Goal: Information Seeking & Learning: Compare options

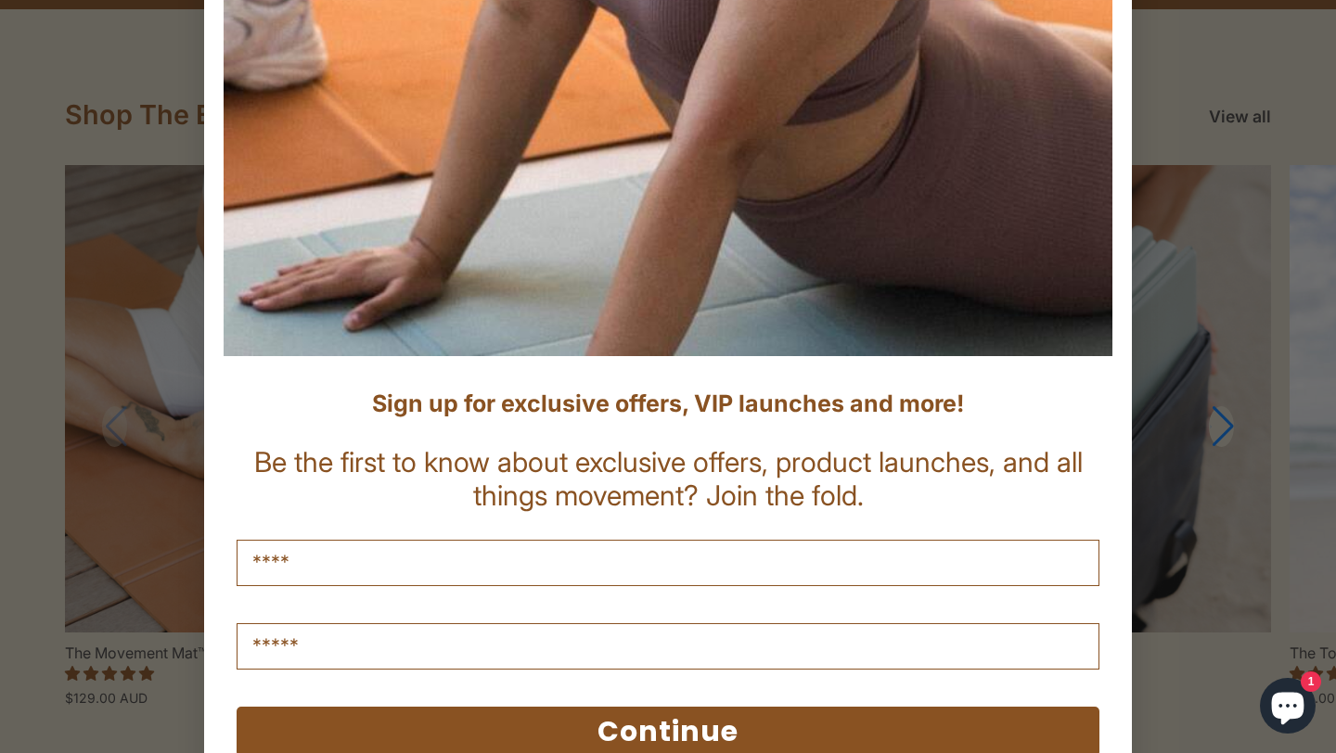
scroll to position [638, 0]
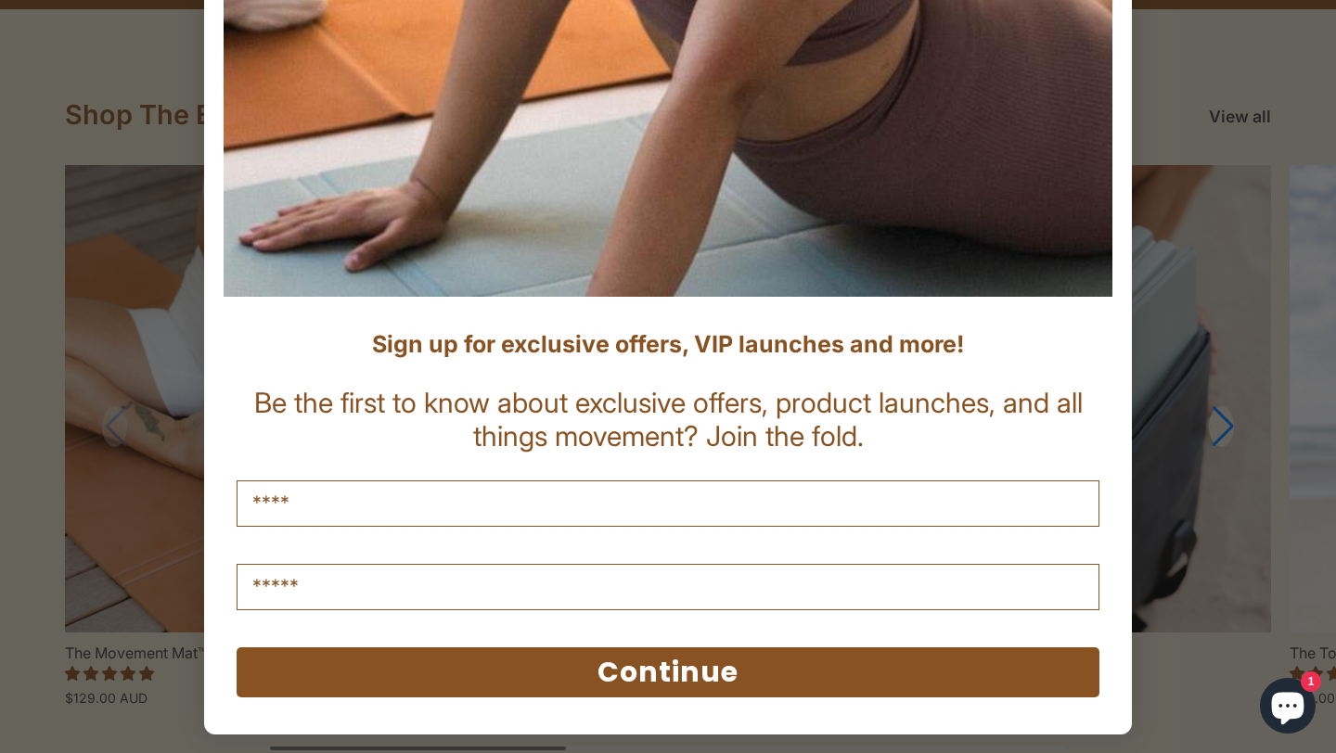
click at [1285, 180] on div "Close dialog Sign up for exclusive offers, VIP launches and more! Be the first …" at bounding box center [668, 376] width 1336 height 753
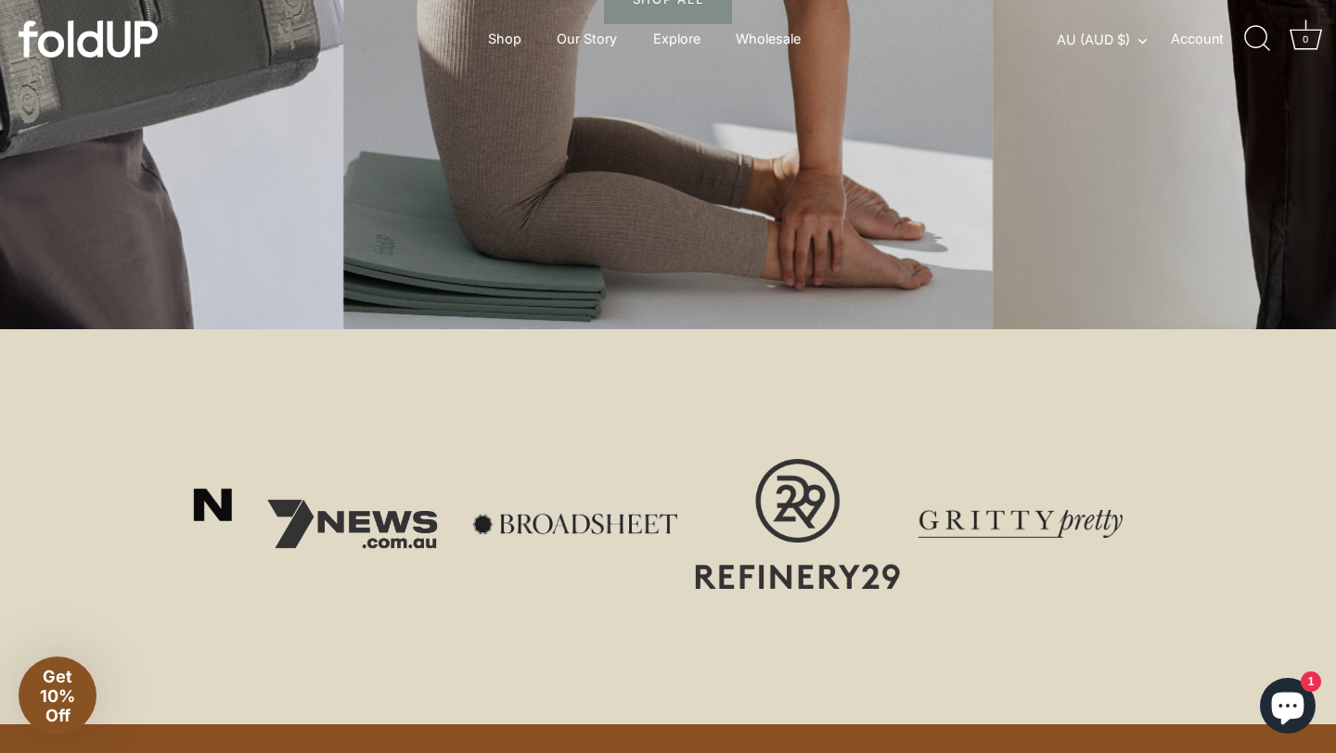
scroll to position [428, 0]
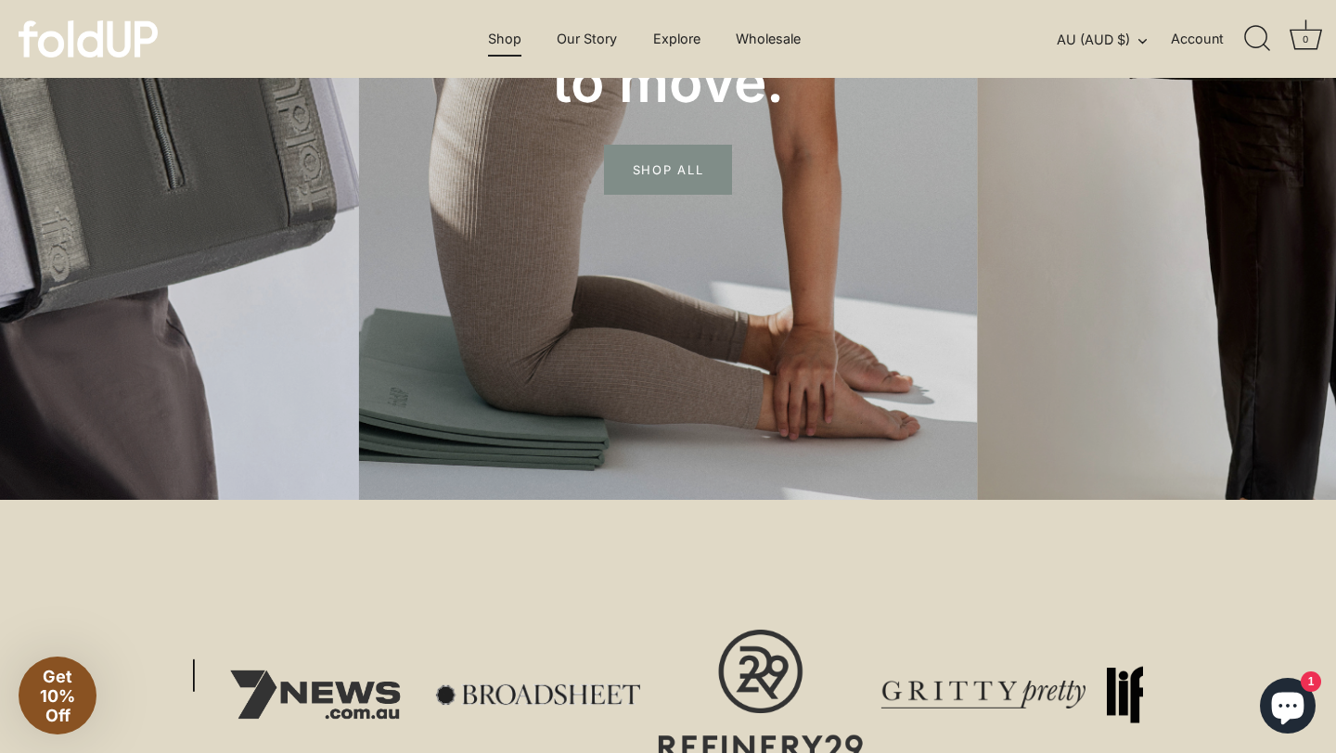
click at [514, 39] on link "Shop" at bounding box center [504, 38] width 66 height 35
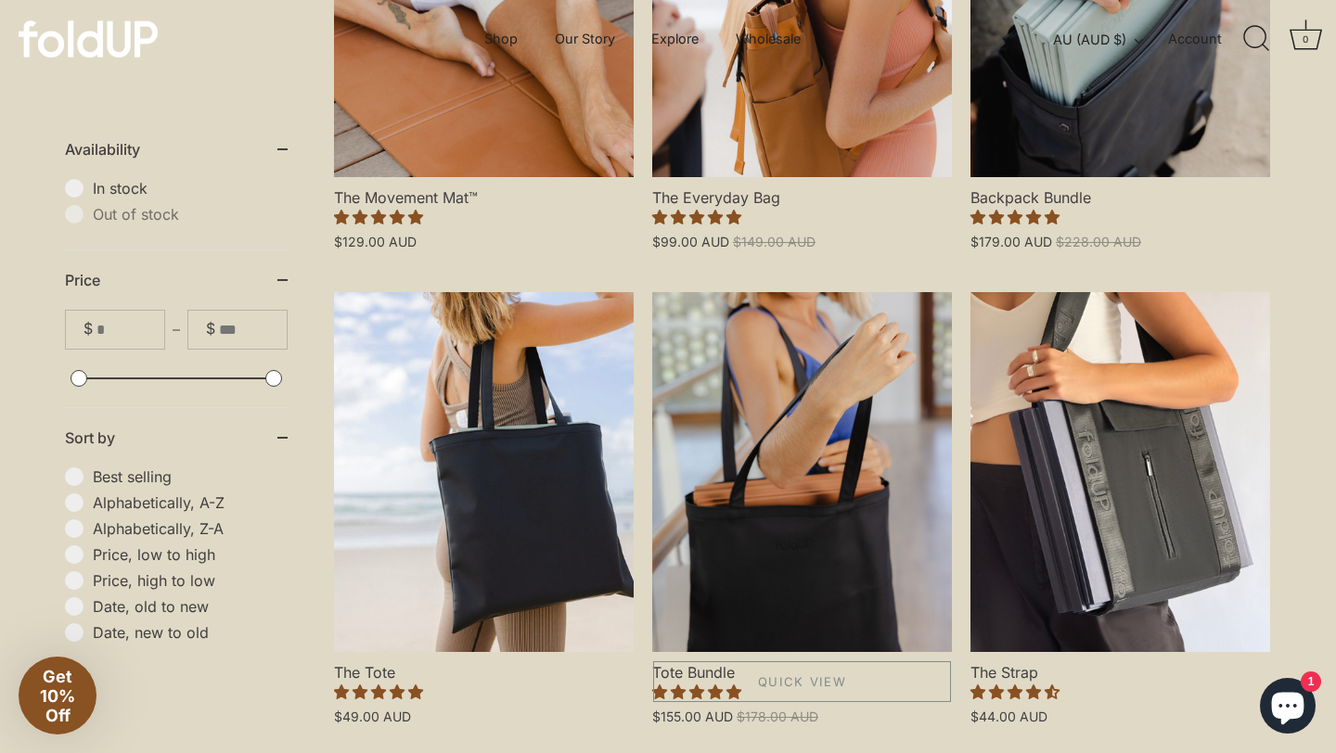
scroll to position [306, 0]
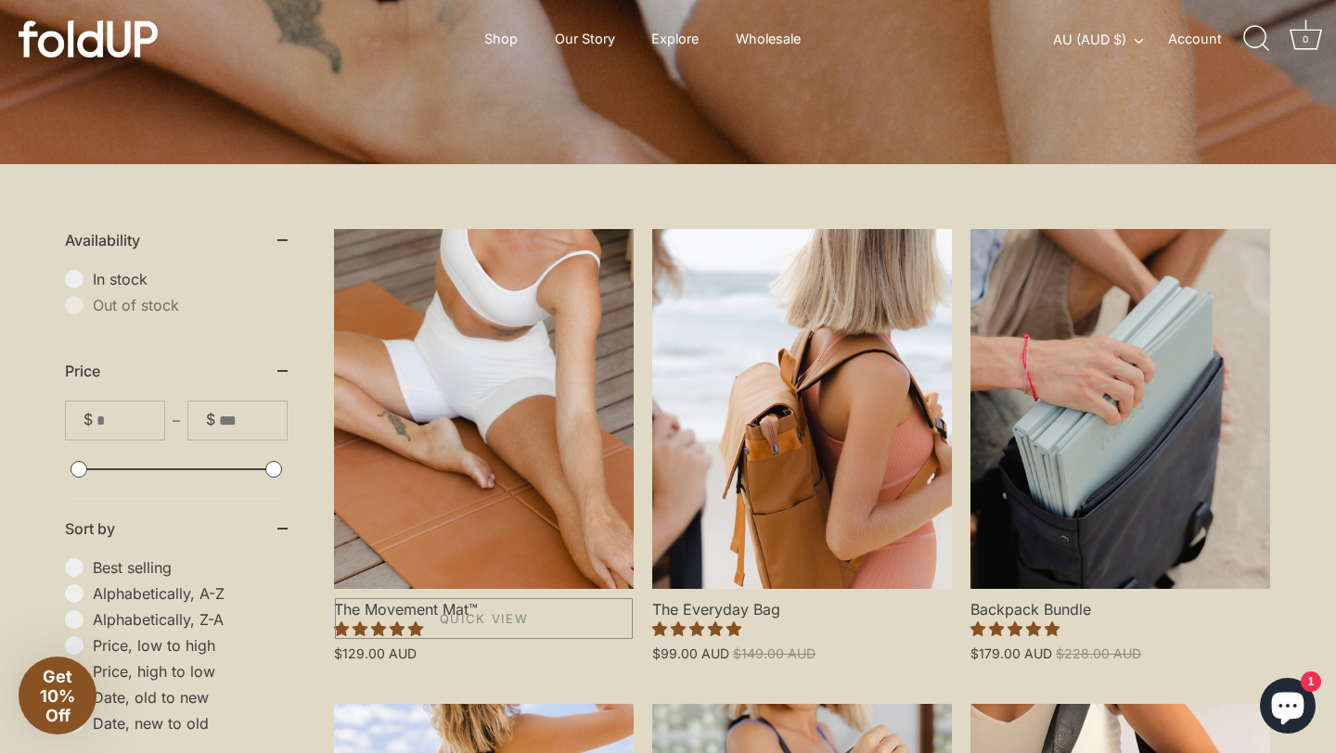
click at [518, 415] on link "The Movement Mat™" at bounding box center [484, 409] width 300 height 360
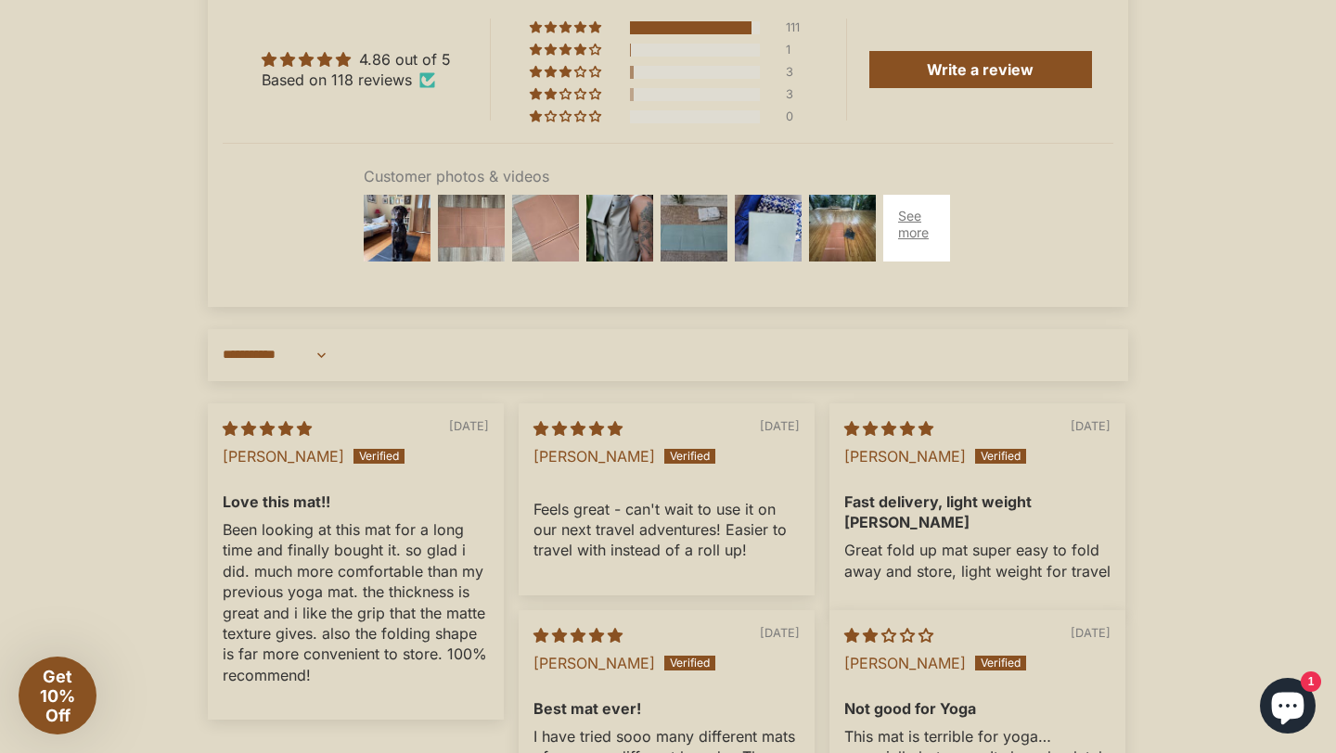
scroll to position [5155, 0]
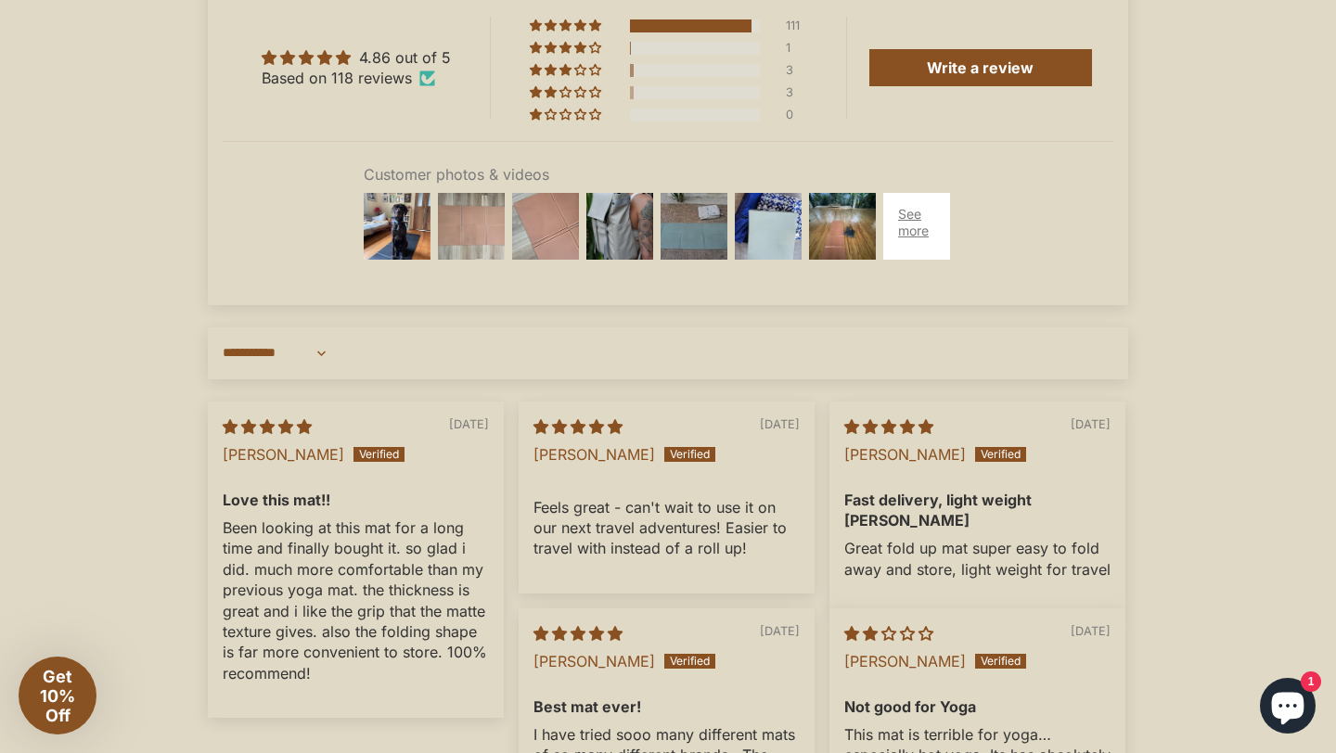
click at [467, 262] on img at bounding box center [471, 226] width 74 height 74
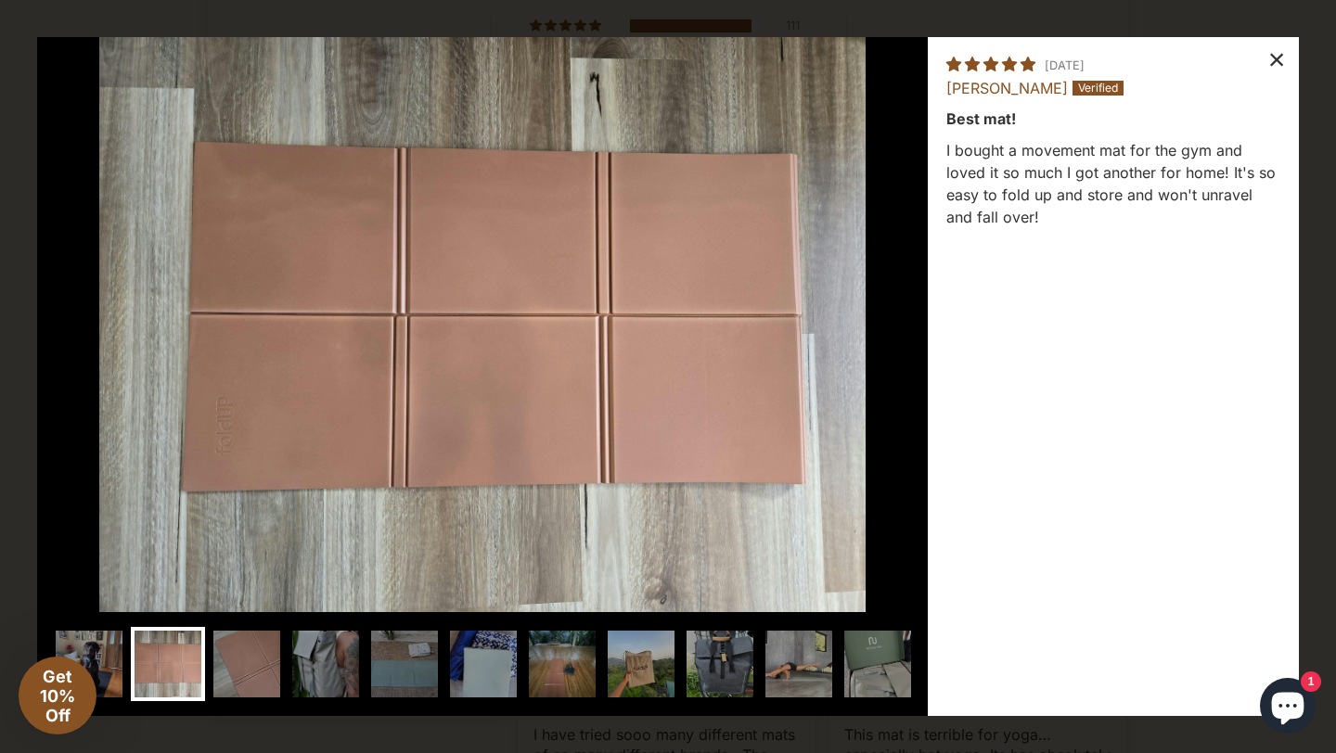
click at [1280, 59] on div "×" at bounding box center [1276, 59] width 45 height 45
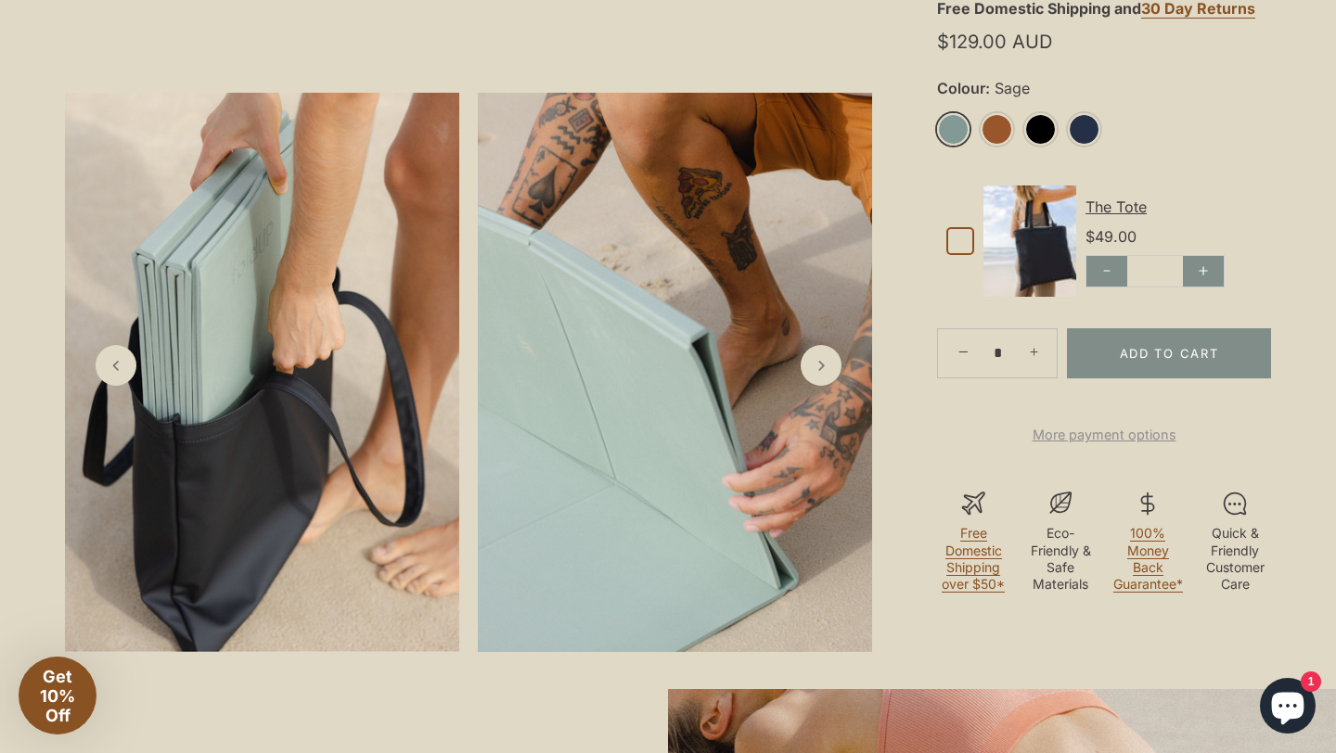
scroll to position [795, 0]
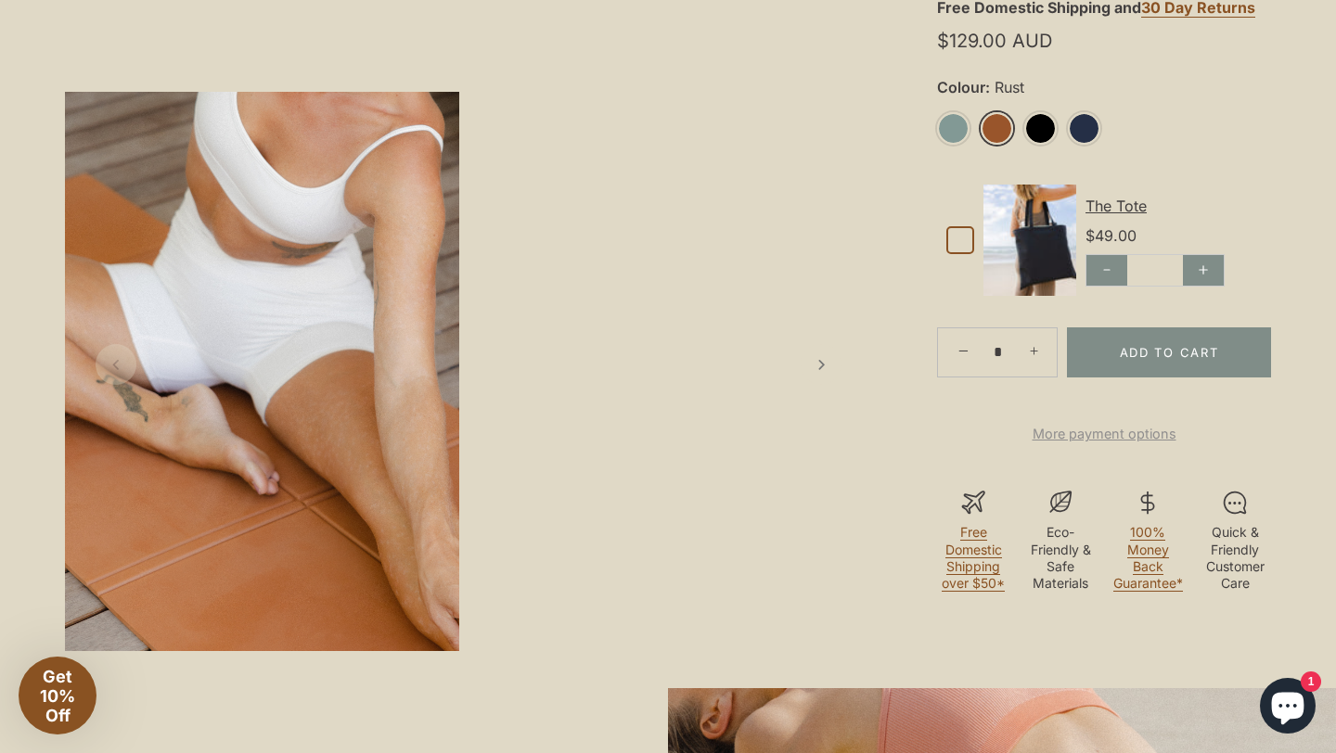
click at [997, 134] on link "Rust" at bounding box center [996, 128] width 32 height 32
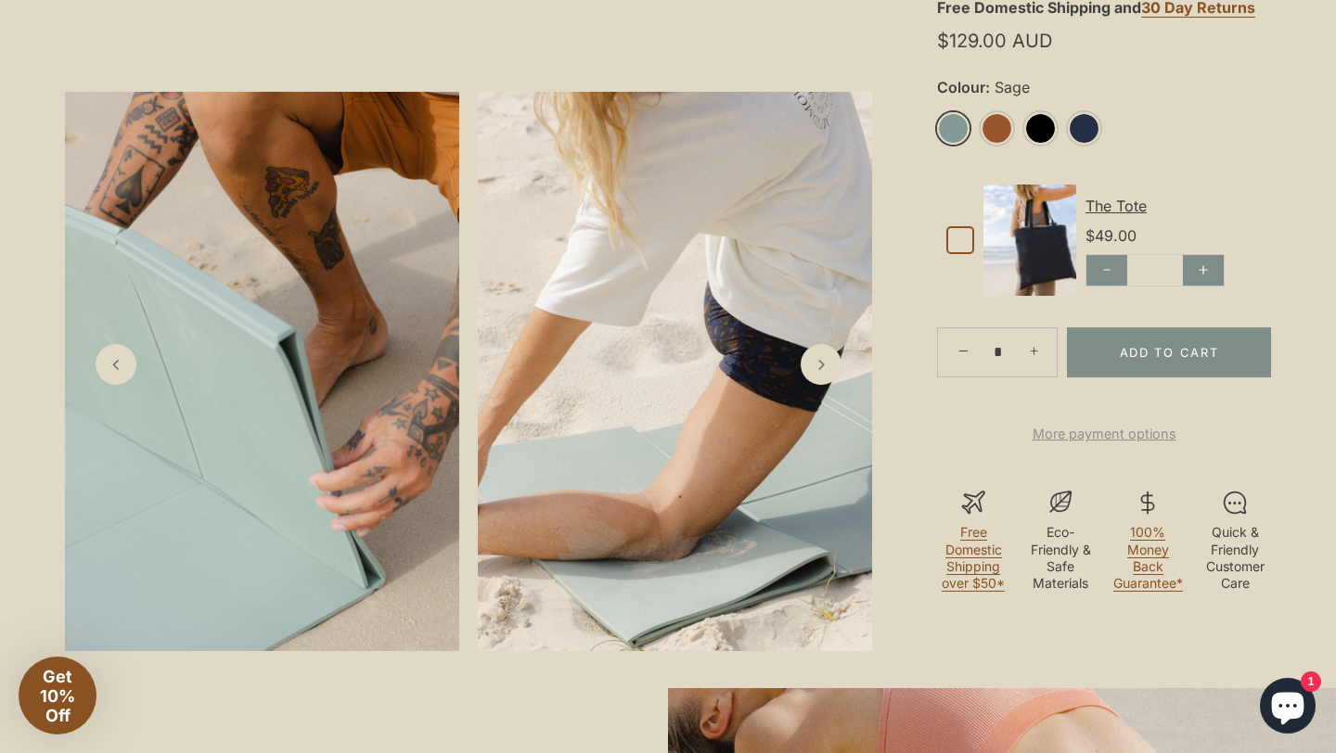
click at [950, 126] on link "Sage" at bounding box center [953, 128] width 32 height 32
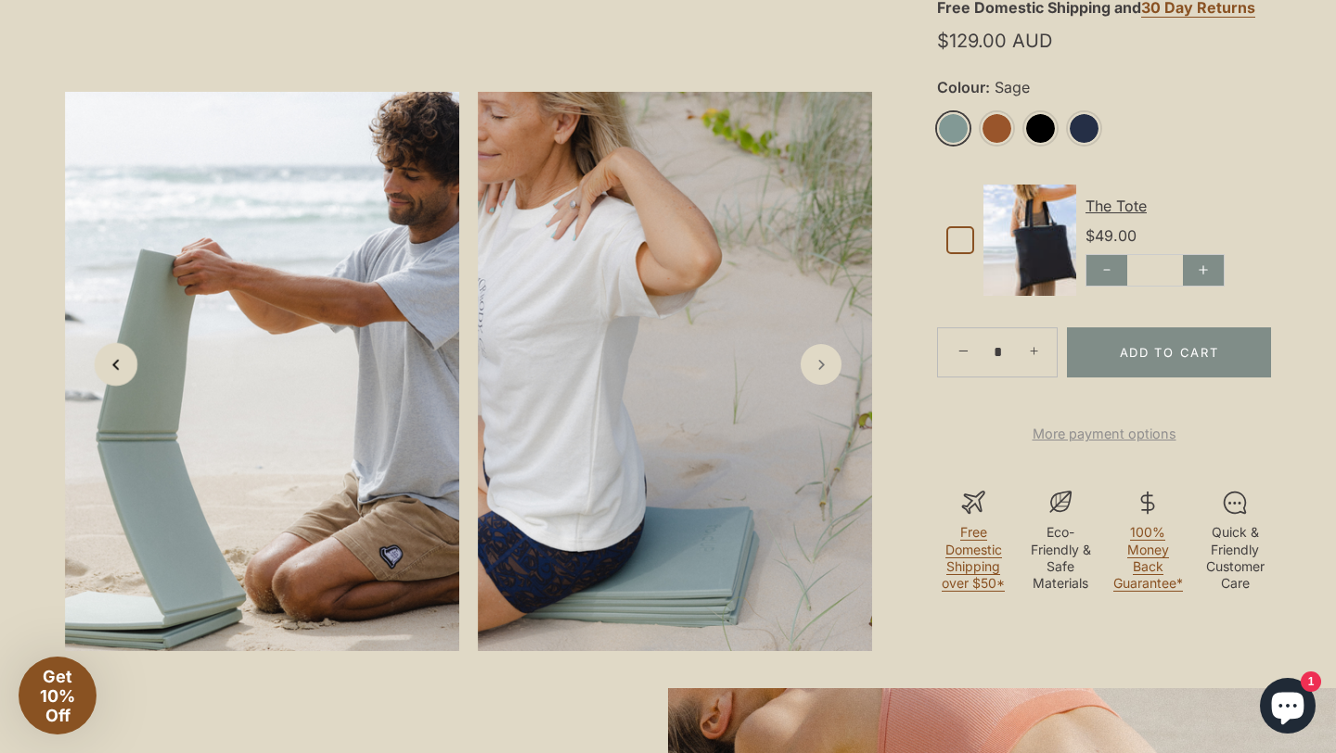
click at [116, 374] on icon "Previous slide" at bounding box center [115, 363] width 19 height 19
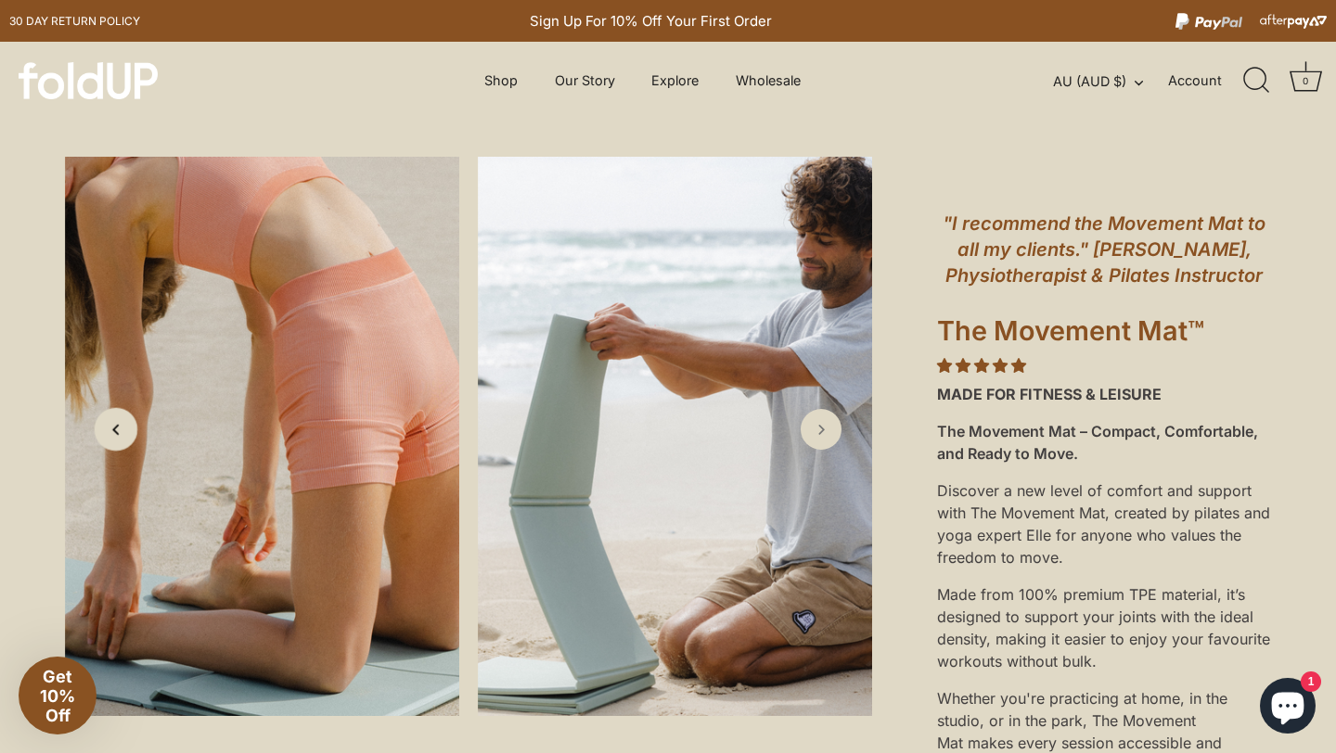
click at [123, 419] on icon "Previous slide" at bounding box center [115, 428] width 19 height 19
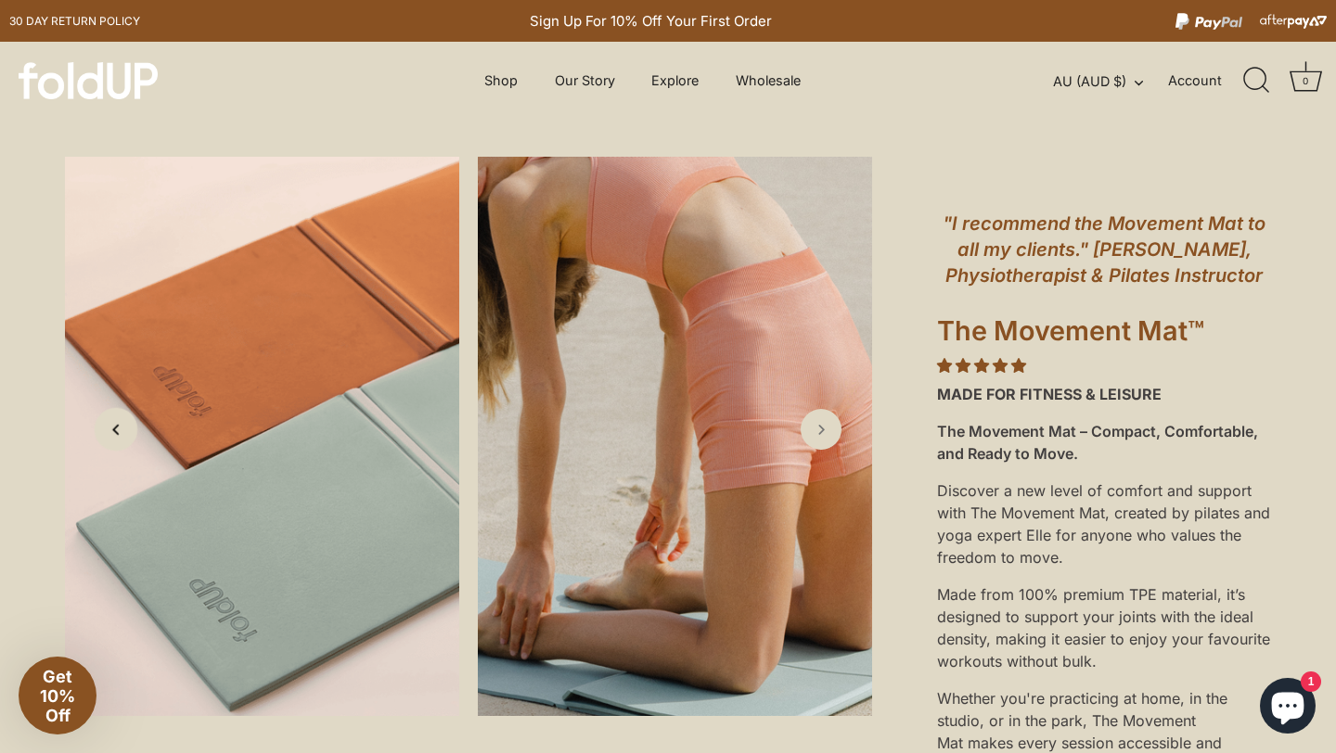
click at [123, 419] on icon "Previous slide" at bounding box center [115, 428] width 19 height 19
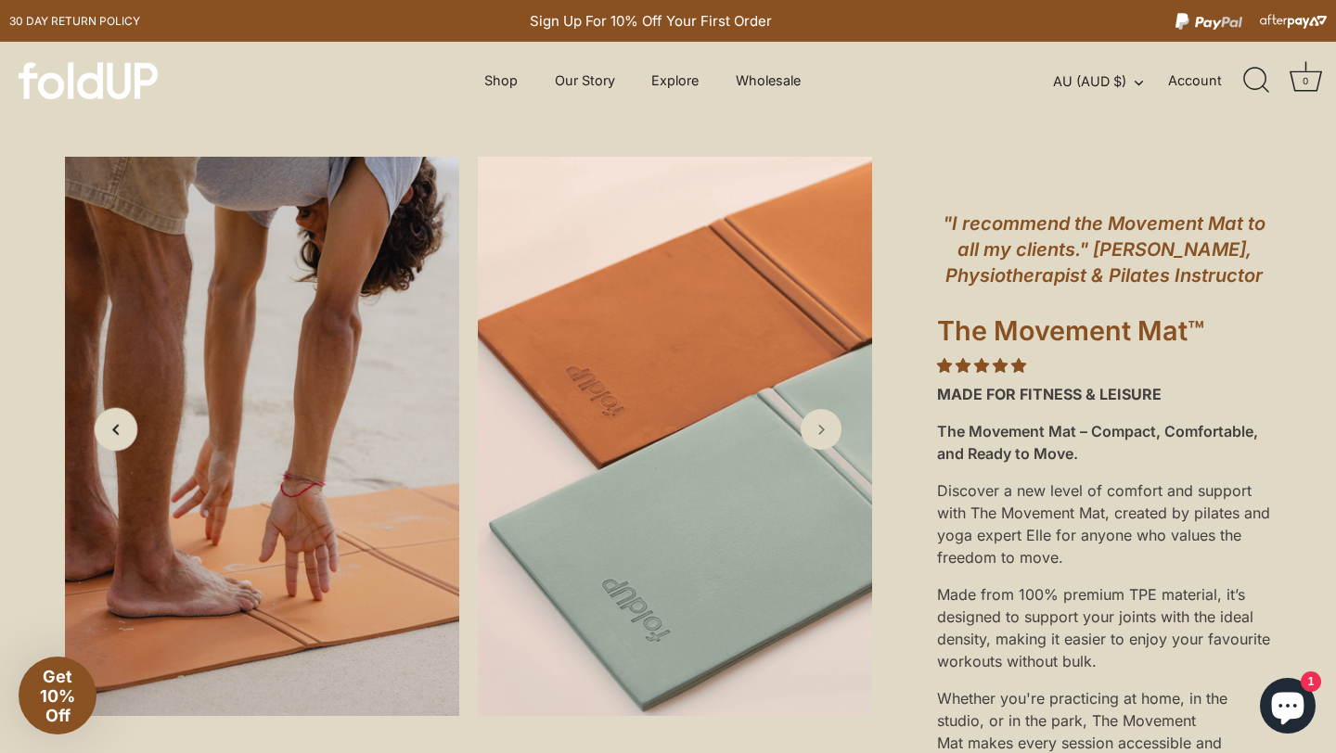
click at [123, 419] on icon "Previous slide" at bounding box center [115, 428] width 19 height 19
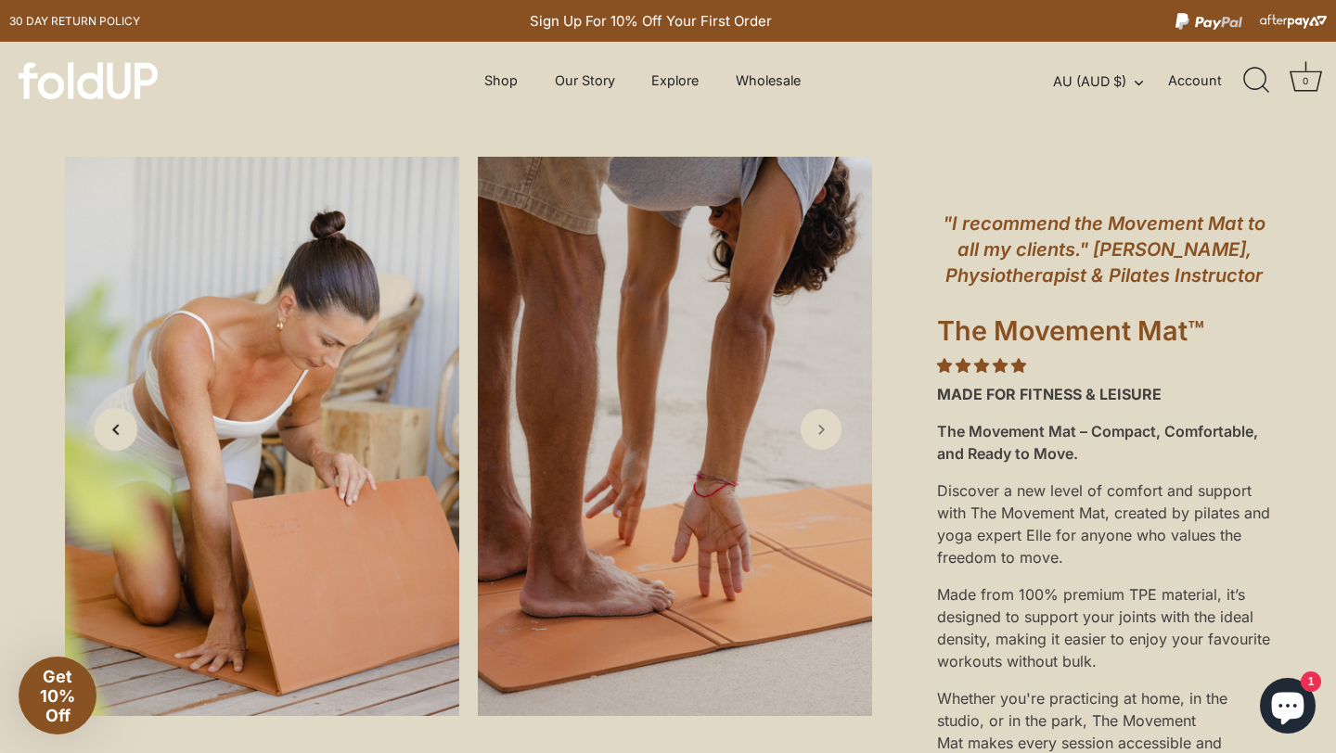
click at [123, 419] on icon "Previous slide" at bounding box center [115, 428] width 19 height 19
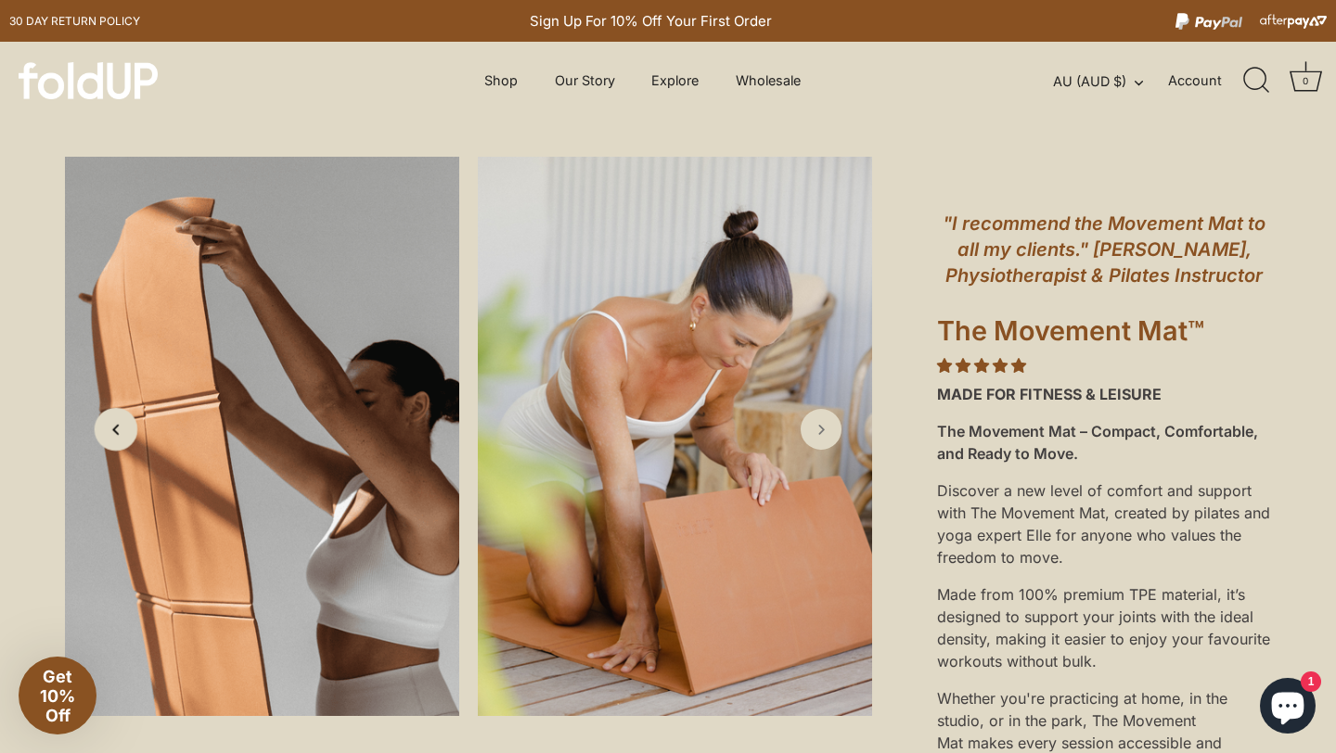
click at [123, 419] on icon "Previous slide" at bounding box center [115, 428] width 19 height 19
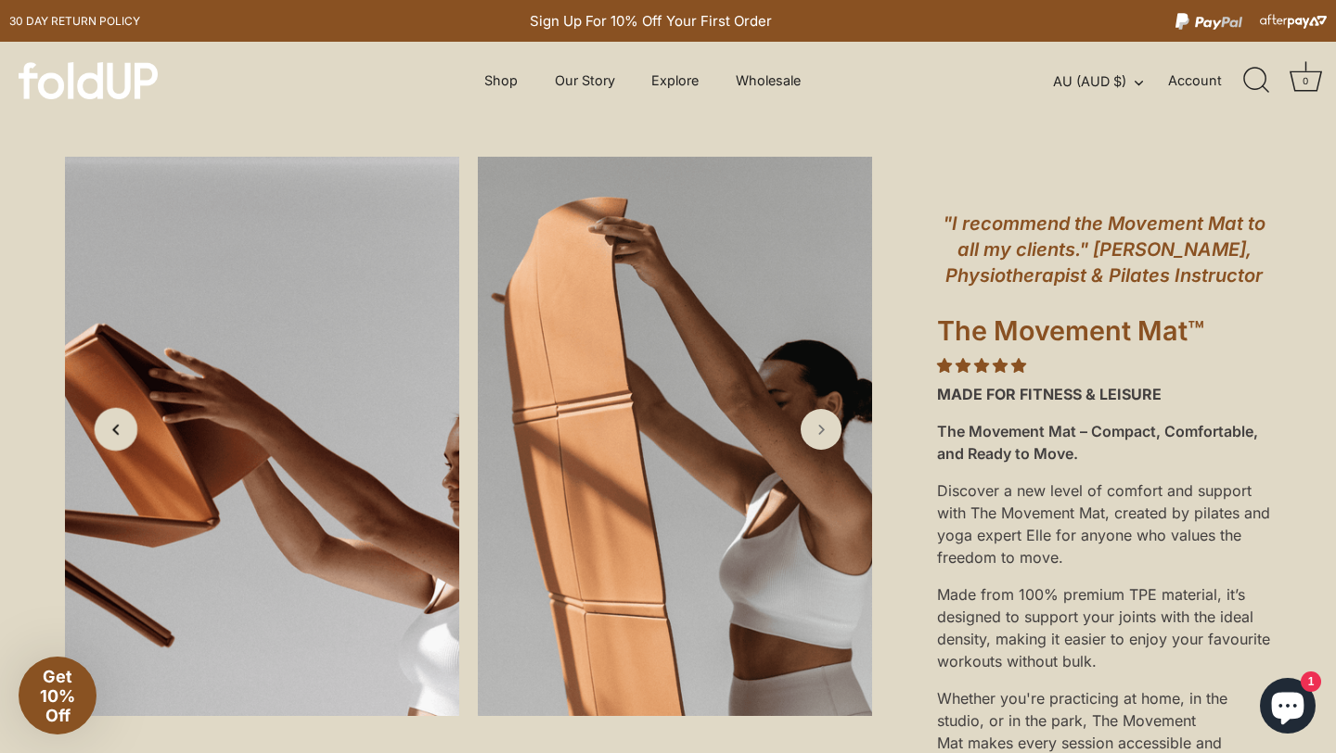
click at [123, 419] on icon "Previous slide" at bounding box center [115, 428] width 19 height 19
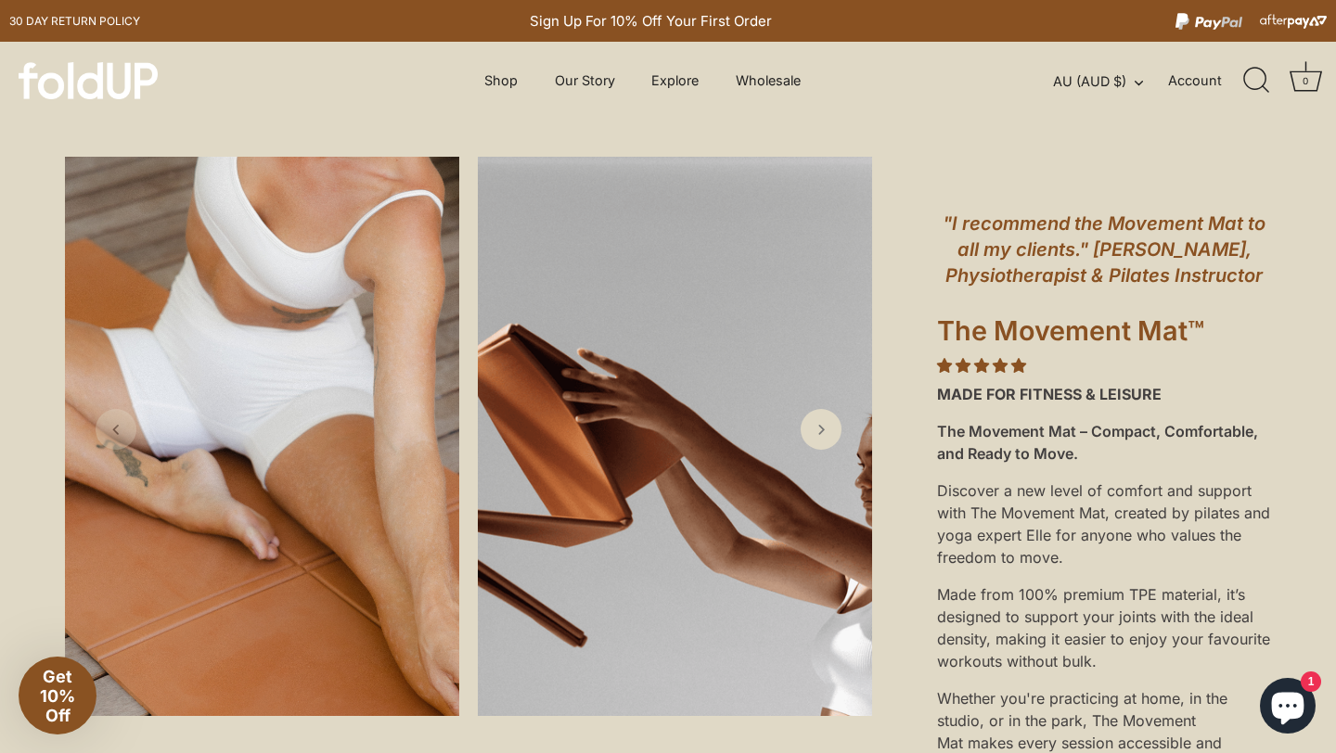
click at [123, 420] on icon "Previous slide" at bounding box center [116, 429] width 19 height 19
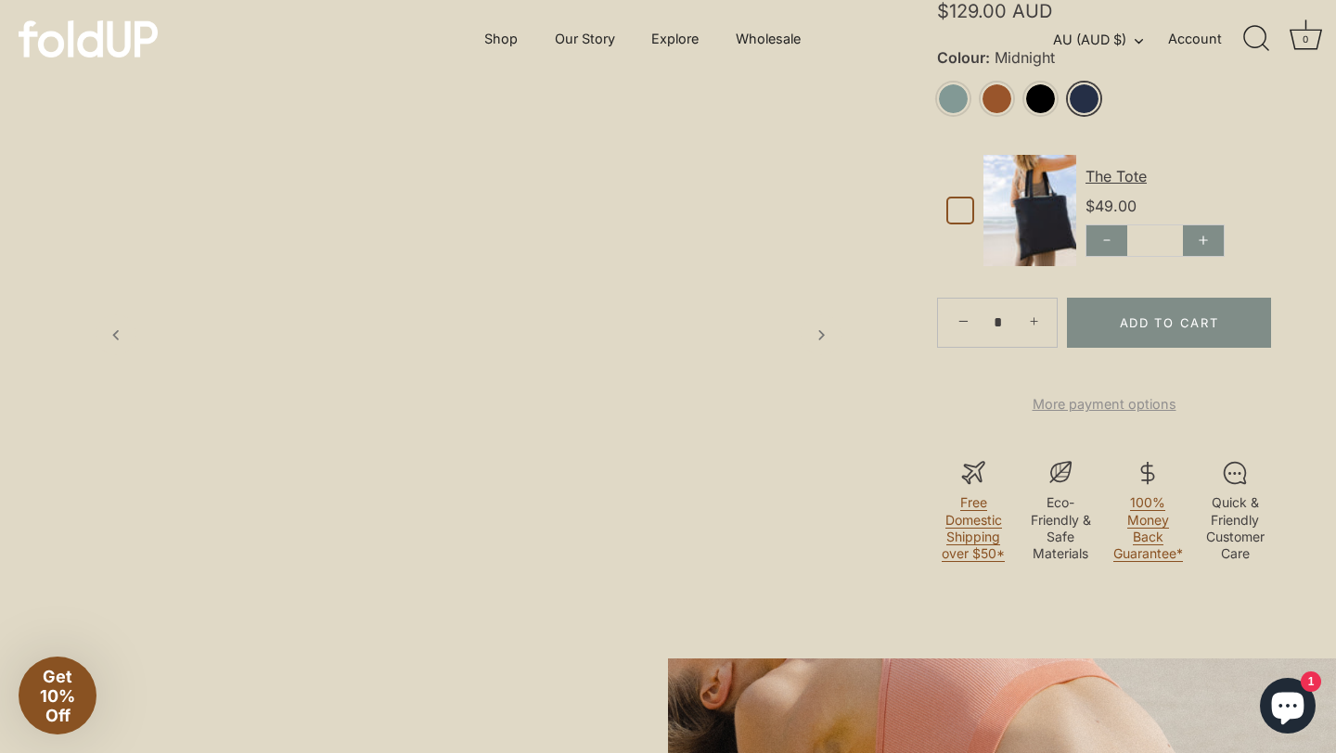
scroll to position [591, 0]
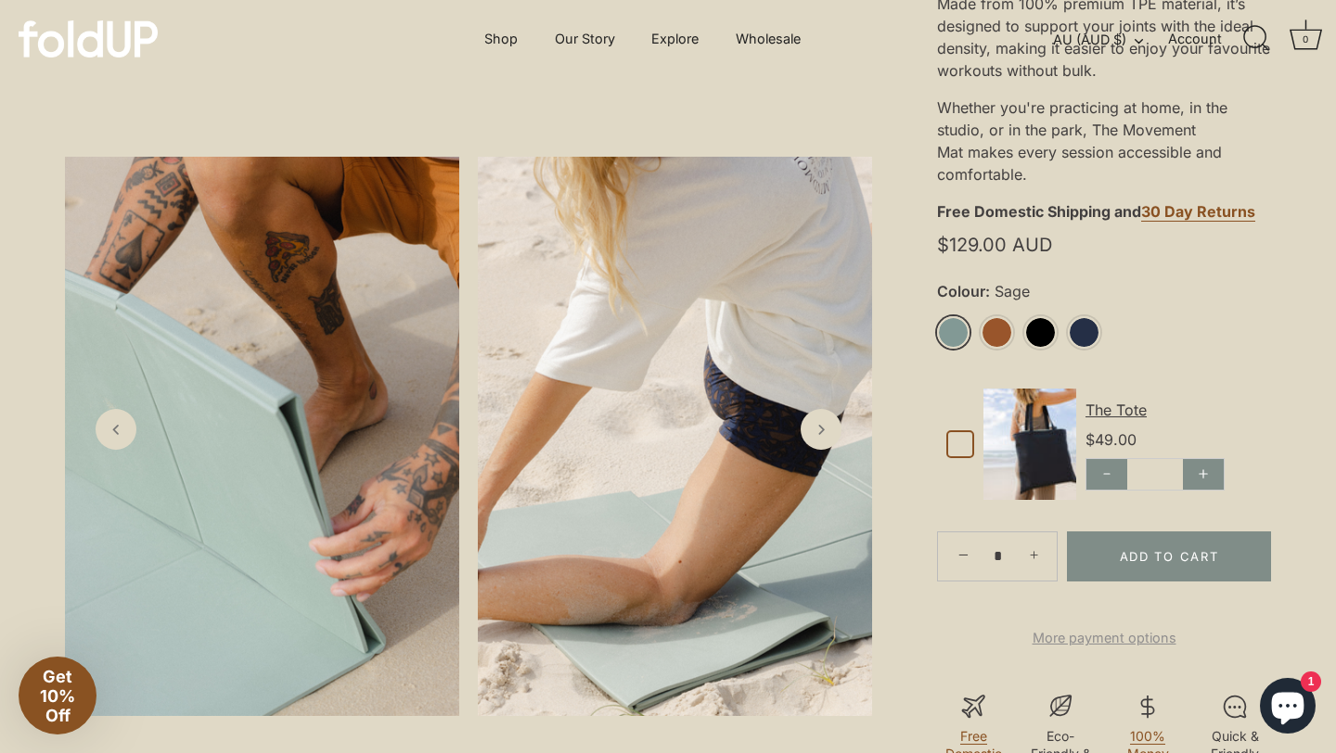
click at [952, 335] on link "Sage" at bounding box center [953, 332] width 32 height 32
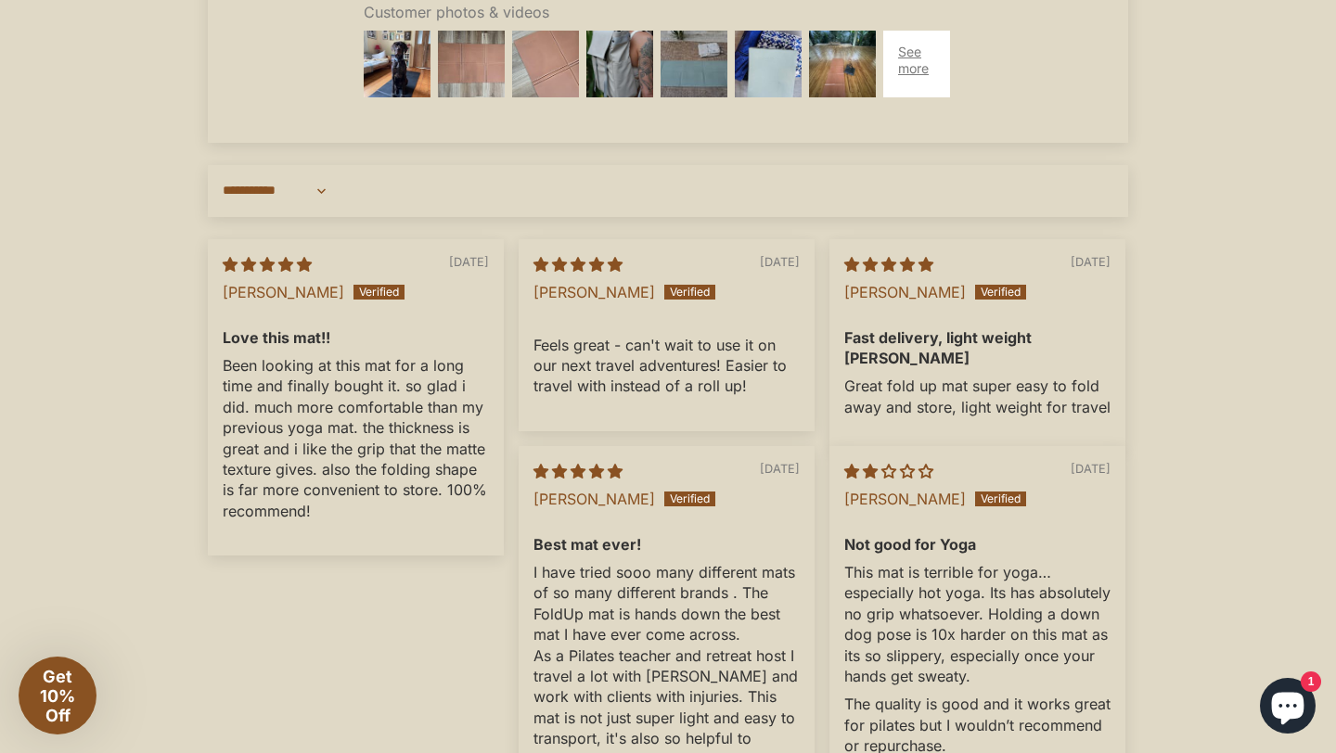
scroll to position [5319, 0]
